Goal: Task Accomplishment & Management: Complete application form

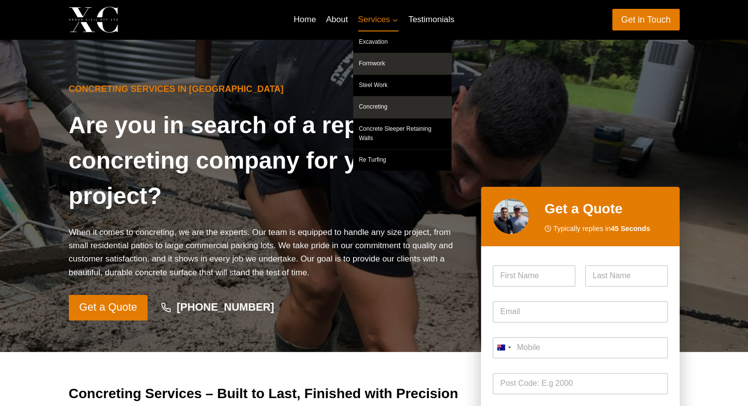
click at [389, 59] on link "Formwork" at bounding box center [402, 63] width 98 height 21
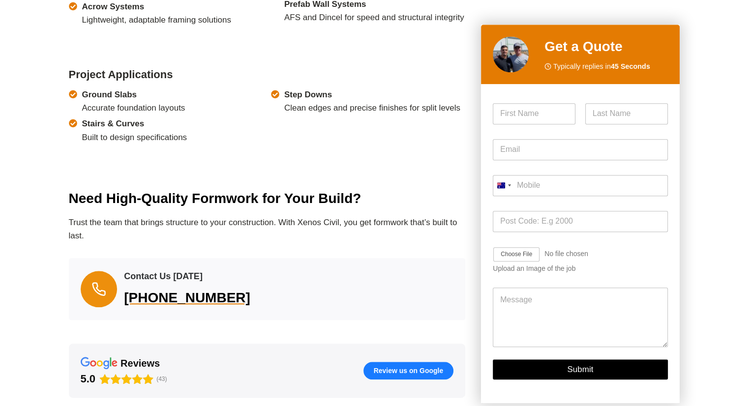
scroll to position [1018, 0]
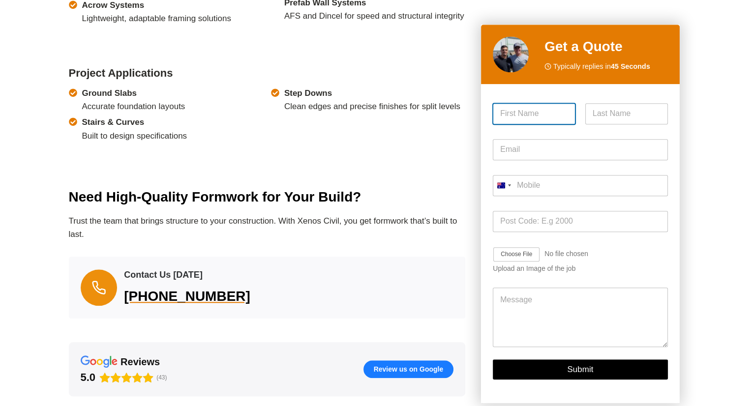
click at [543, 118] on input "First" at bounding box center [534, 113] width 83 height 21
type input "Duncan"
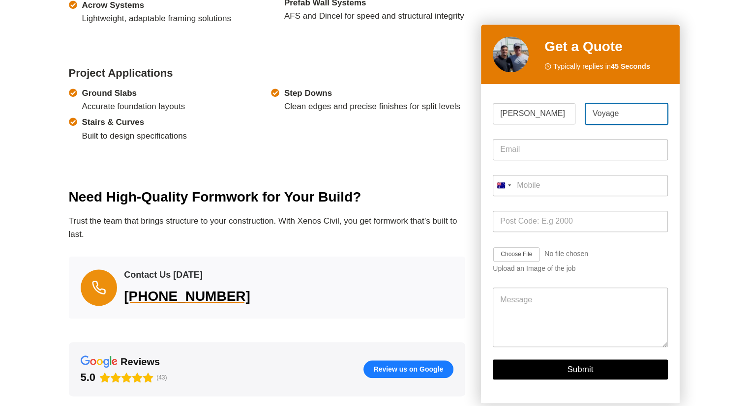
type input "Voyage"
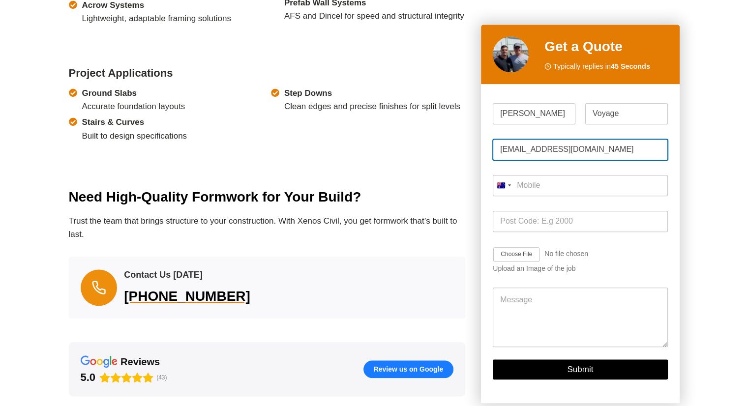
type input "duncanvoyage@gmail.com"
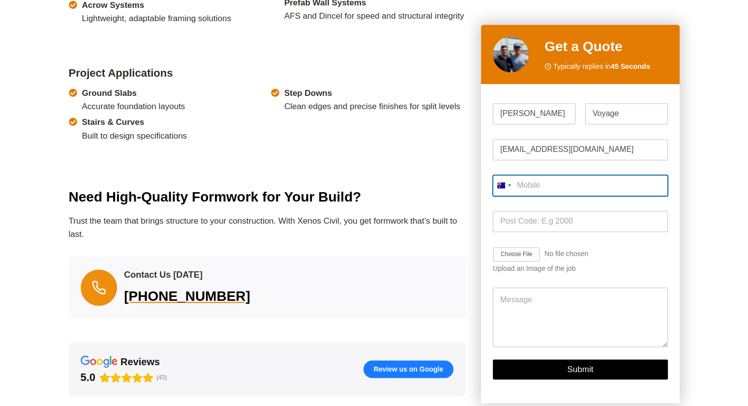
click at [547, 190] on input "Mobile *" at bounding box center [580, 185] width 175 height 21
type input "0407 753 895"
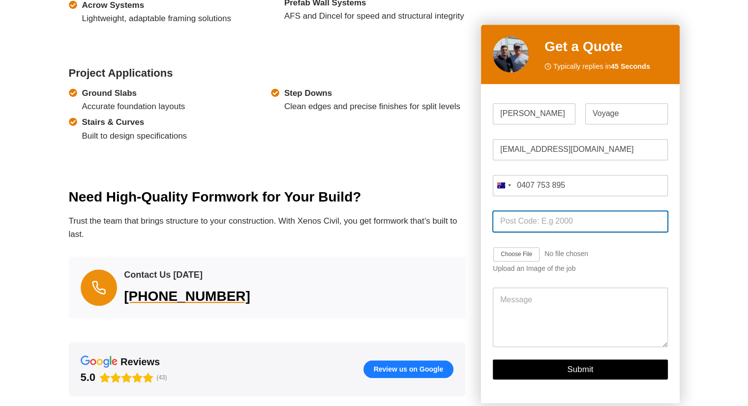
click at [540, 219] on input "Post Code *" at bounding box center [580, 221] width 175 height 21
type input "2117"
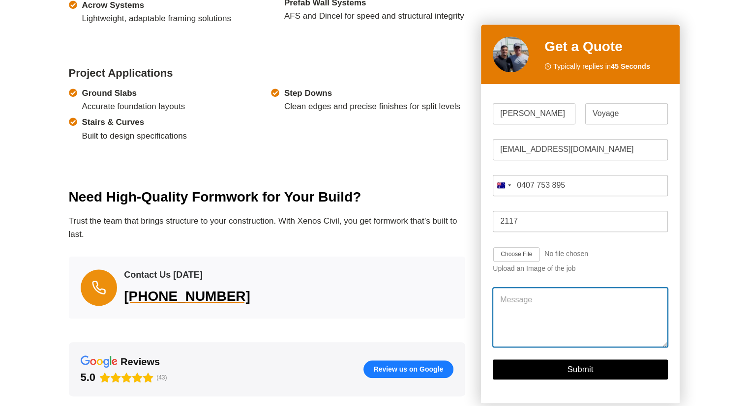
click at [525, 301] on textarea "Message" at bounding box center [580, 317] width 175 height 59
click at [557, 311] on textarea "Hi, Down the side of our house we have a set of wooden stairs that we would lik…" at bounding box center [580, 317] width 175 height 59
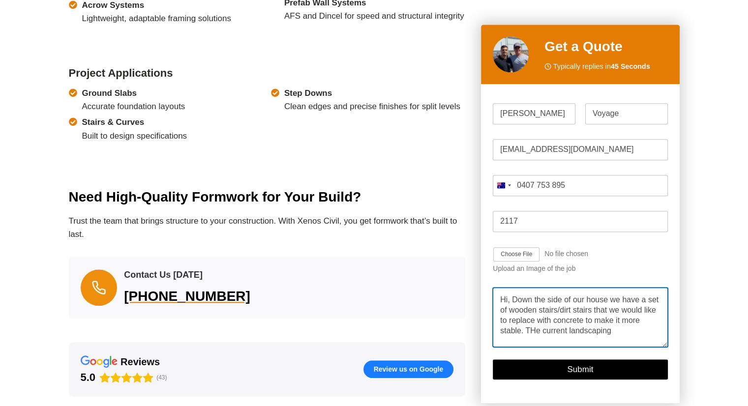
click at [519, 329] on textarea "Hi, Down the side of our house we have a set of wooden stairs/dirt stairs that …" at bounding box center [580, 317] width 175 height 59
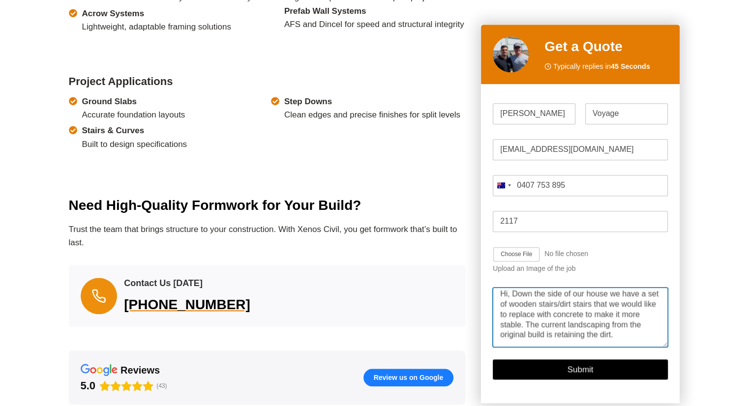
scroll to position [0, 0]
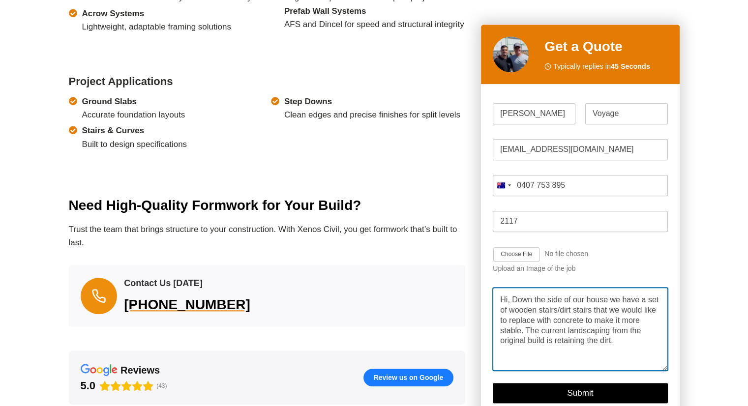
drag, startPoint x: 665, startPoint y: 346, endPoint x: 673, endPoint y: 370, distance: 25.7
click at [673, 370] on div "Please enable JavaScript in your browser to complete this form. Name * Duncan F…" at bounding box center [580, 255] width 198 height 343
drag, startPoint x: 594, startPoint y: 345, endPoint x: 472, endPoint y: 298, distance: 130.8
click at [593, 346] on textarea "Hi, Down the side of our house we have a set of wooden stairs/dirt stairs that …" at bounding box center [580, 329] width 175 height 83
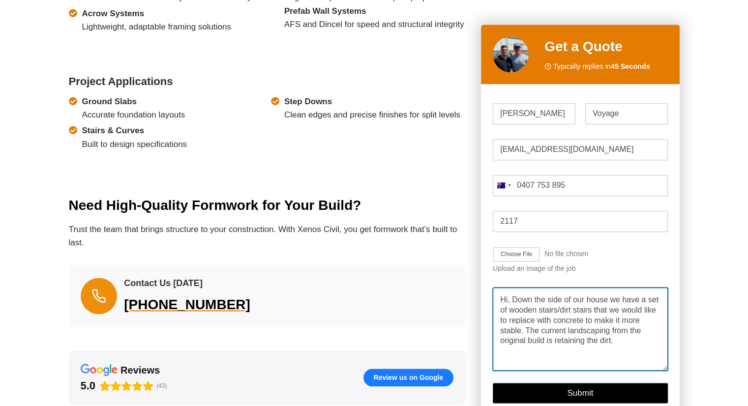
drag, startPoint x: 593, startPoint y: 346, endPoint x: 486, endPoint y: 299, distance: 116.9
drag, startPoint x: 486, startPoint y: 299, endPoint x: 502, endPoint y: 307, distance: 17.6
click at [502, 307] on textarea "Hi, Down the side of our house we have a set of wooden stairs/dirt stairs that …" at bounding box center [580, 329] width 175 height 83
drag, startPoint x: 498, startPoint y: 297, endPoint x: 609, endPoint y: 346, distance: 120.2
click at [609, 346] on textarea "Hi, Down the side of our house we have a set of wooden stairs/dirt stairs that …" at bounding box center [580, 329] width 175 height 83
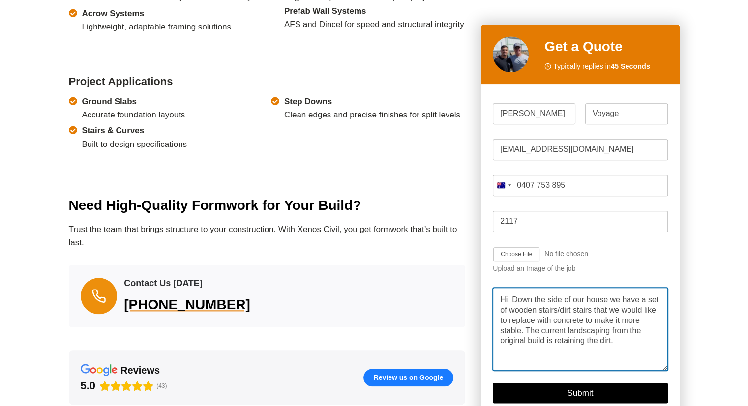
paste textarea "Down the side of our house we have a set of wooden and dirt stairs that we woul…"
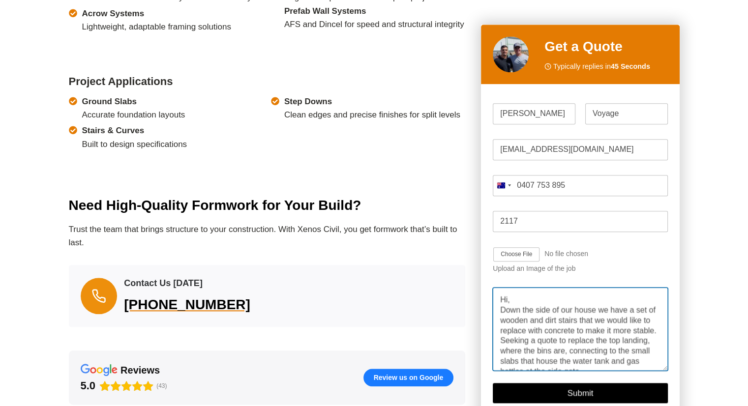
scroll to position [27, 0]
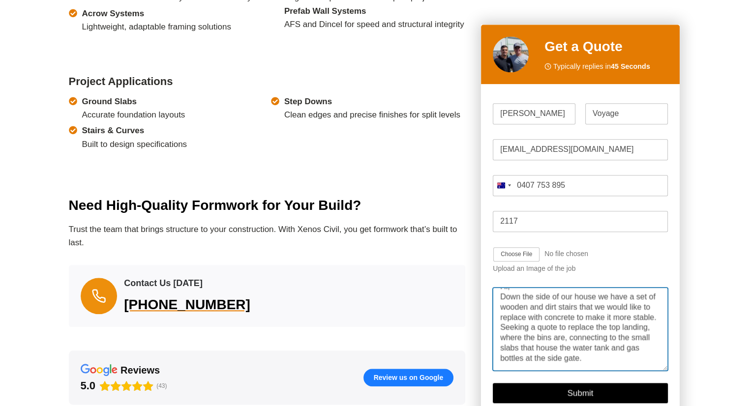
type textarea "Hi, Down the side of our house we have a set of wooden and dirt stairs that we …"
click at [245, 147] on div "Ground Slabs Accurate foundation layouts Stairs & Curves Built to design specif…" at bounding box center [166, 129] width 194 height 68
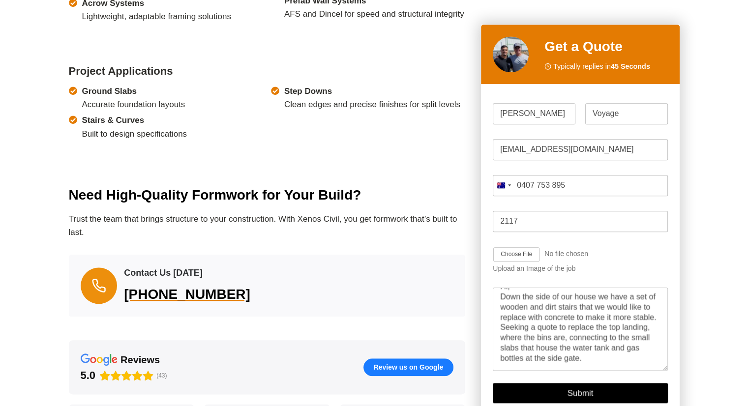
scroll to position [1021, 0]
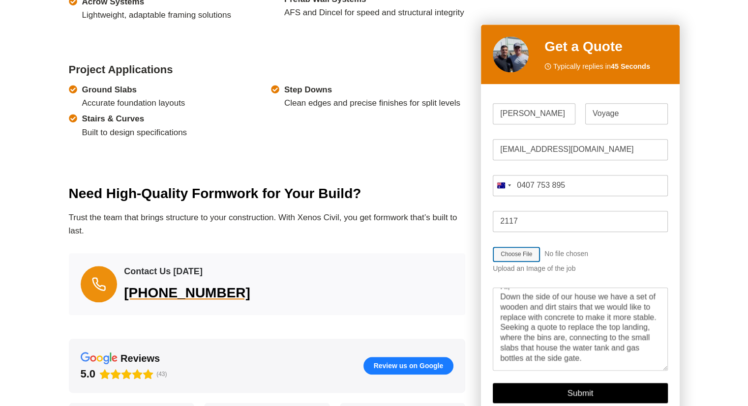
click at [527, 257] on input "Job Image Upload" at bounding box center [545, 255] width 105 height 16
click at [517, 250] on input "Job Image Upload" at bounding box center [545, 255] width 105 height 16
type input "C:\fakepath\Side Stairs.zip"
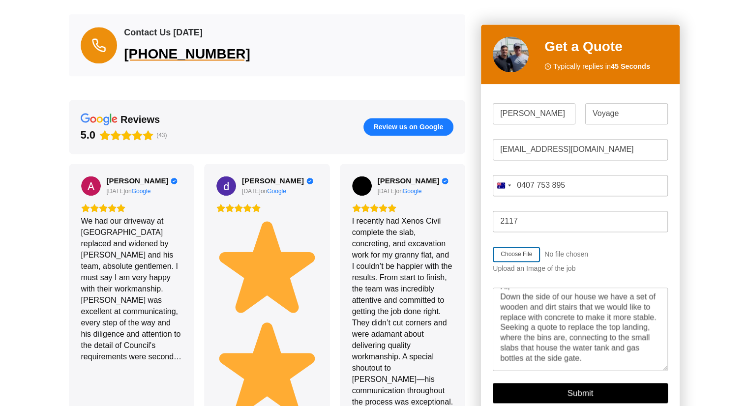
scroll to position [33, 0]
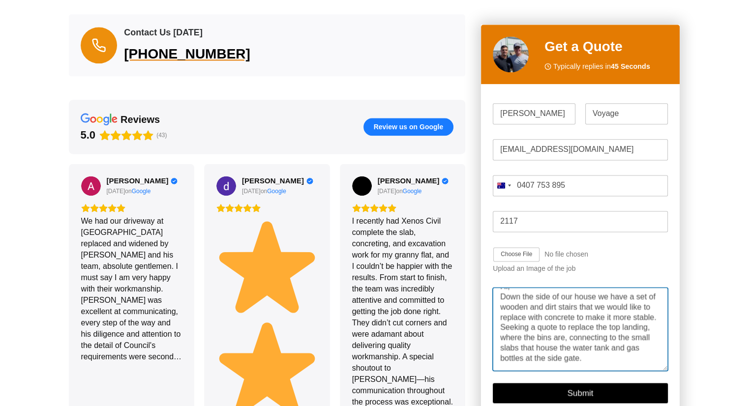
click at [541, 356] on textarea "Hi, Down the side of our house we have a set of wooden and dirt stairs that we …" at bounding box center [580, 329] width 175 height 83
type textarea "Hi, Down the side of our house we have a set of wooden and dirt stairs that we …"
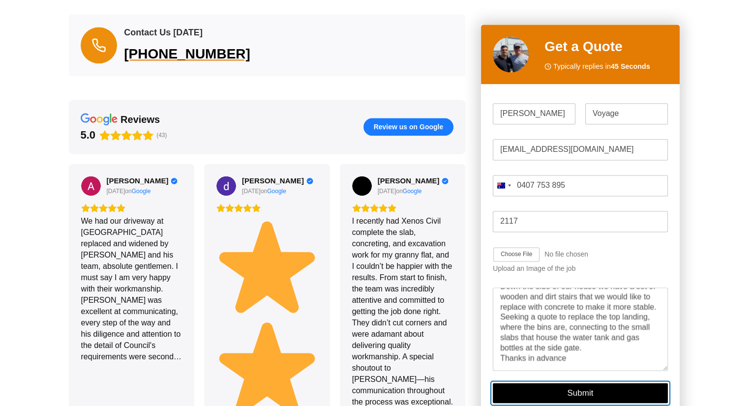
click at [528, 396] on button "Submit" at bounding box center [580, 393] width 175 height 20
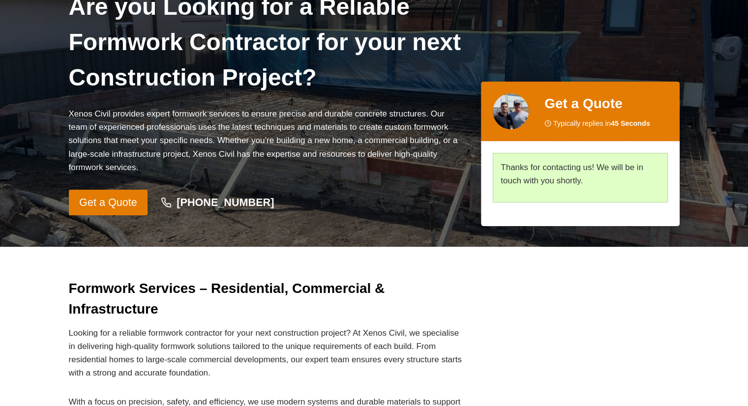
scroll to position [0, 0]
